Goal: Find specific page/section: Find specific page/section

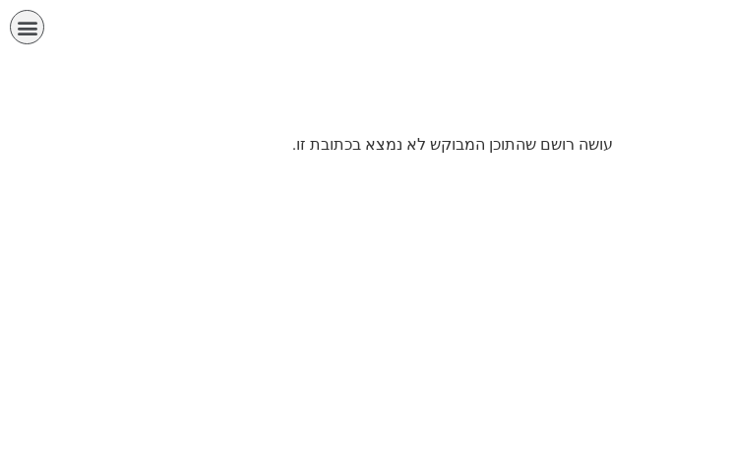
click at [450, 65] on div at bounding box center [366, 98] width 733 height 69
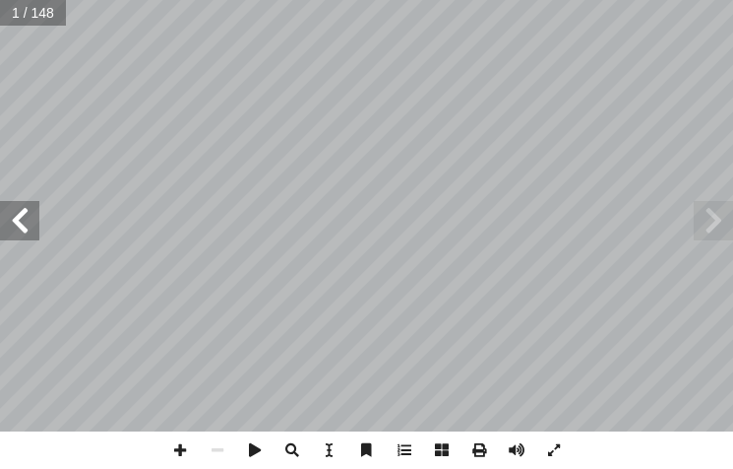
click at [9, 213] on span at bounding box center [19, 220] width 39 height 39
click at [0, 133] on html "الصفحة الرئيسية الصف الأول الصف الثاني الصف الثالث الصف الرابع الصف الخامس الصف…" at bounding box center [366, 66] width 733 height 133
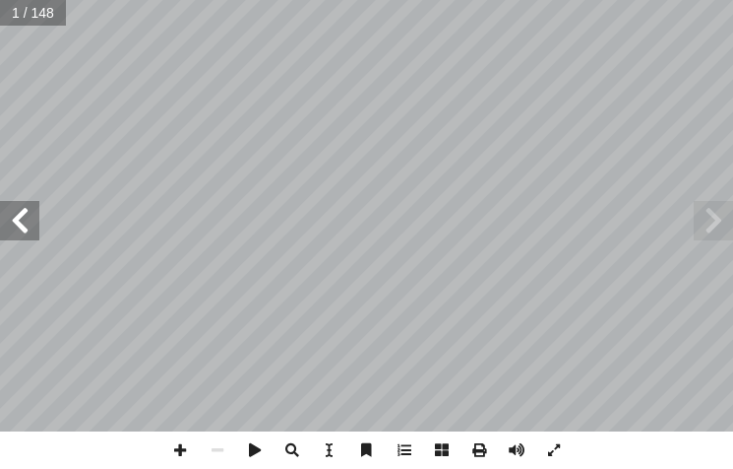
click at [0, 213] on span at bounding box center [19, 220] width 39 height 39
click at [1, 213] on span at bounding box center [19, 220] width 39 height 39
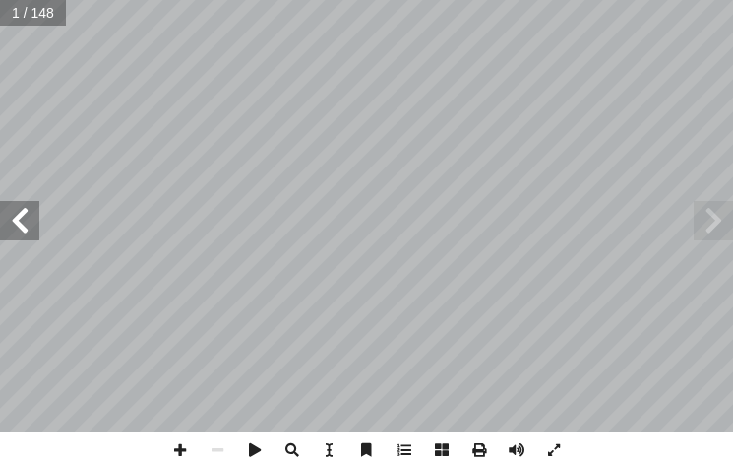
click at [0, 133] on html "الصفحة الرئيسية الصف الأول الصف الثاني الصف الثالث الصف الرابع الصف الخامس الصف…" at bounding box center [366, 66] width 733 height 133
click at [32, 223] on span at bounding box center [19, 220] width 39 height 39
click at [31, 216] on span at bounding box center [19, 220] width 39 height 39
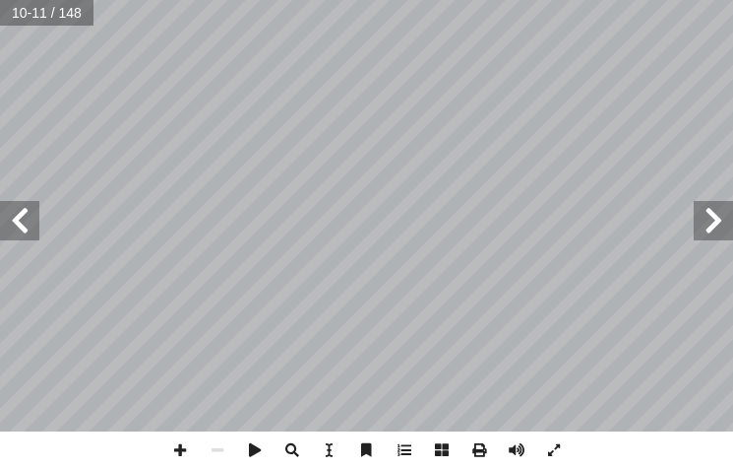
drag, startPoint x: 31, startPoint y: 215, endPoint x: 4, endPoint y: 209, distance: 27.2
click at [24, 215] on span at bounding box center [19, 220] width 39 height 39
click at [4, 209] on span at bounding box center [19, 220] width 39 height 39
click at [25, 220] on span at bounding box center [19, 220] width 39 height 39
click at [29, 223] on span at bounding box center [19, 220] width 39 height 39
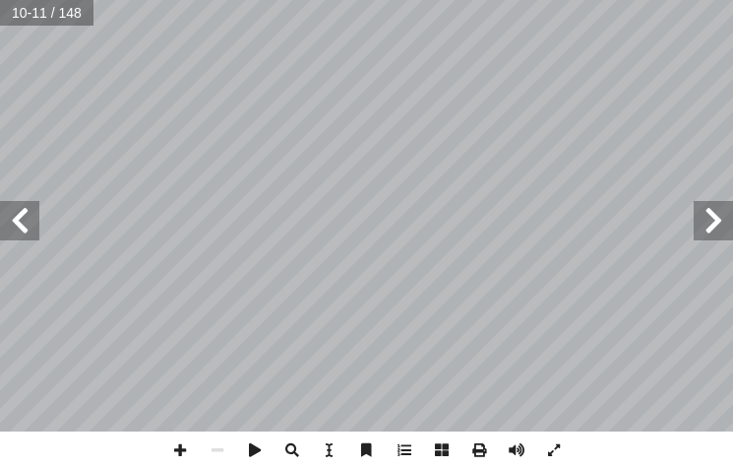
click at [29, 220] on span at bounding box center [19, 220] width 39 height 39
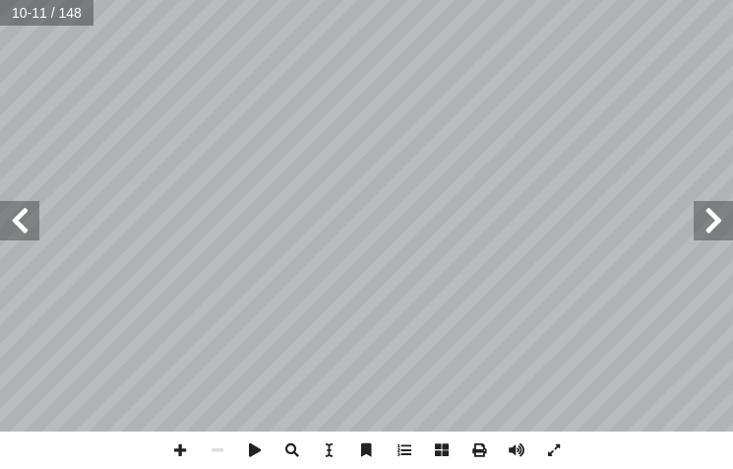
click at [30, 217] on span at bounding box center [19, 220] width 39 height 39
click at [11, 213] on span at bounding box center [19, 220] width 39 height 39
click at [15, 214] on span at bounding box center [19, 220] width 39 height 39
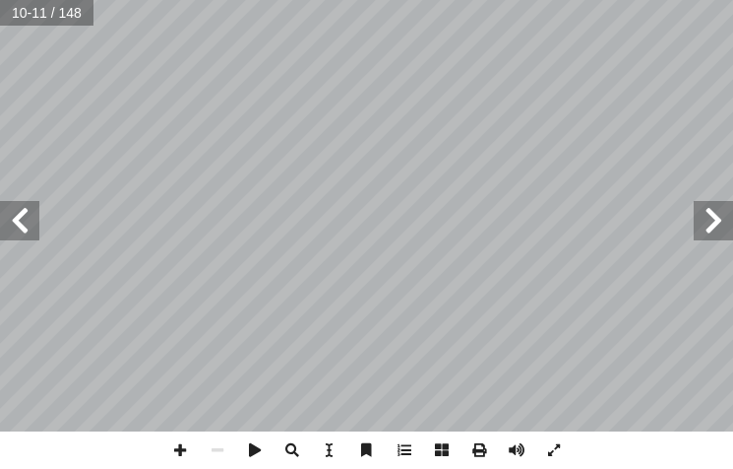
click at [15, 214] on span at bounding box center [19, 220] width 39 height 39
click at [19, 214] on span at bounding box center [19, 220] width 39 height 39
drag, startPoint x: 184, startPoint y: 448, endPoint x: 168, endPoint y: 436, distance: 19.7
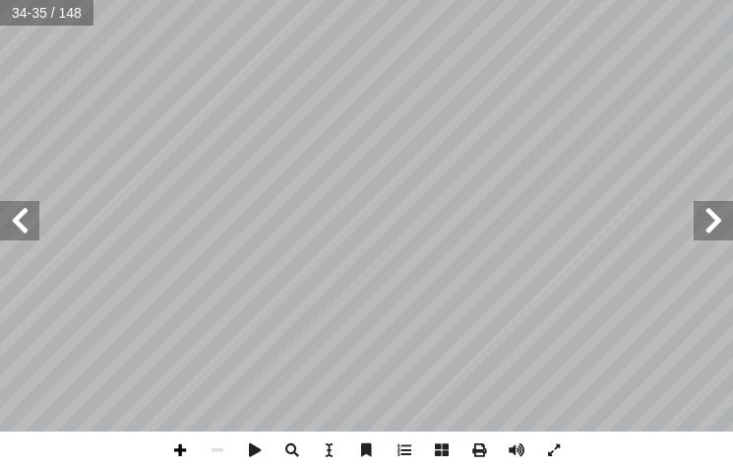
click at [183, 447] on span at bounding box center [179, 449] width 37 height 37
click at [18, 230] on span at bounding box center [19, 220] width 39 height 39
click at [715, 218] on span at bounding box center [713, 220] width 39 height 39
